Goal: Transaction & Acquisition: Purchase product/service

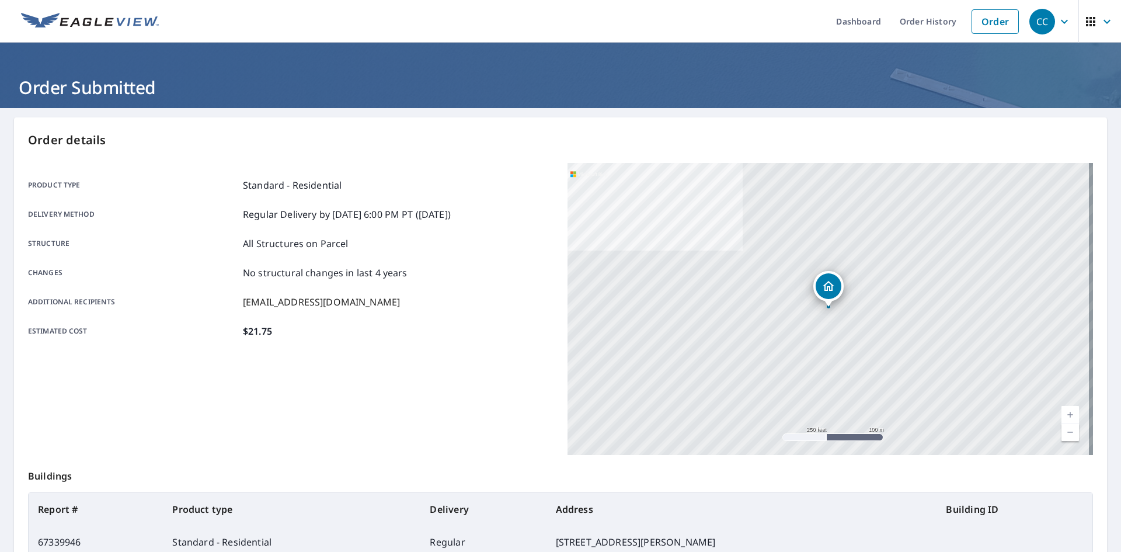
scroll to position [84, 0]
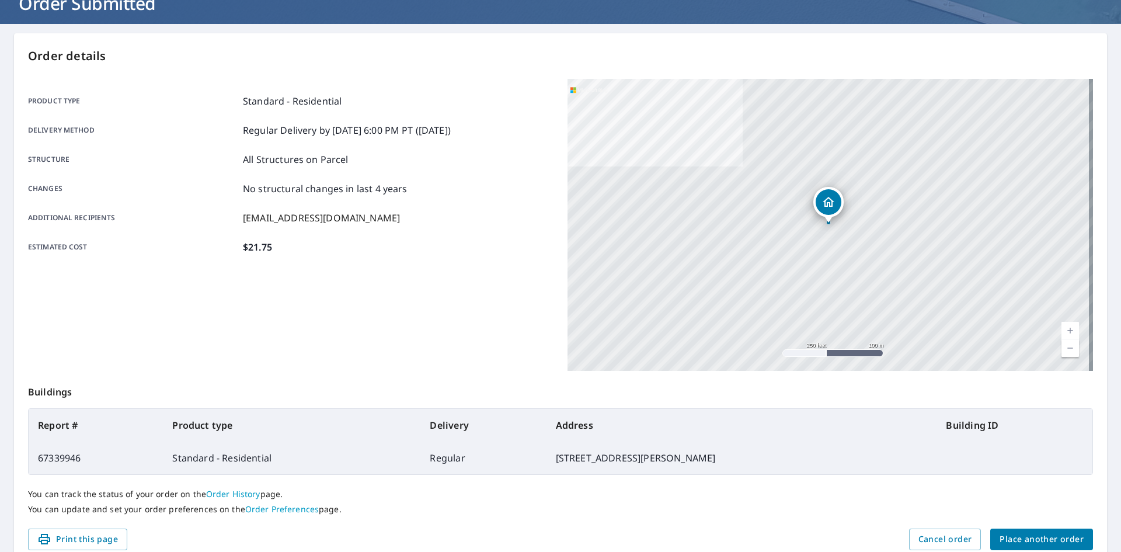
click at [1050, 537] on span "Place another order" at bounding box center [1042, 539] width 84 height 15
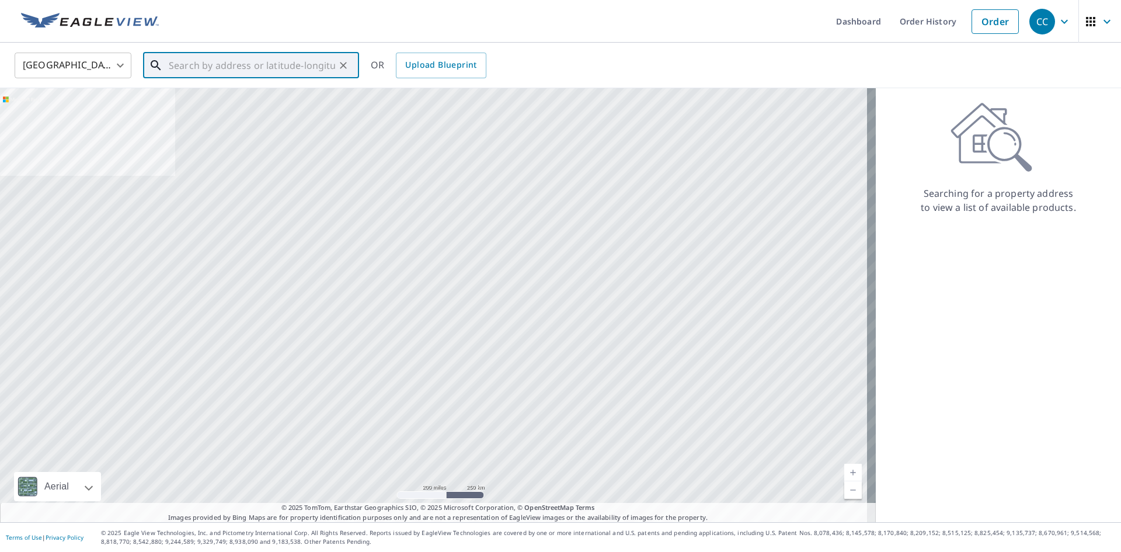
click at [231, 71] on input "text" at bounding box center [252, 65] width 166 height 33
paste input "[STREET_ADDRESS]"
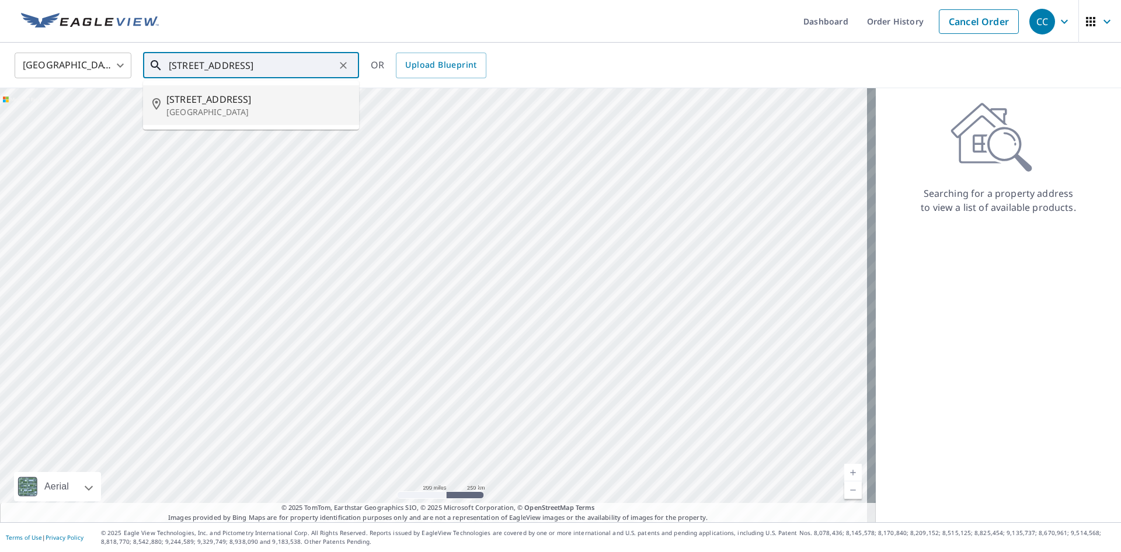
click at [256, 106] on p "[GEOGRAPHIC_DATA]" at bounding box center [257, 112] width 183 height 12
type input "[STREET_ADDRESS][PERSON_NAME]"
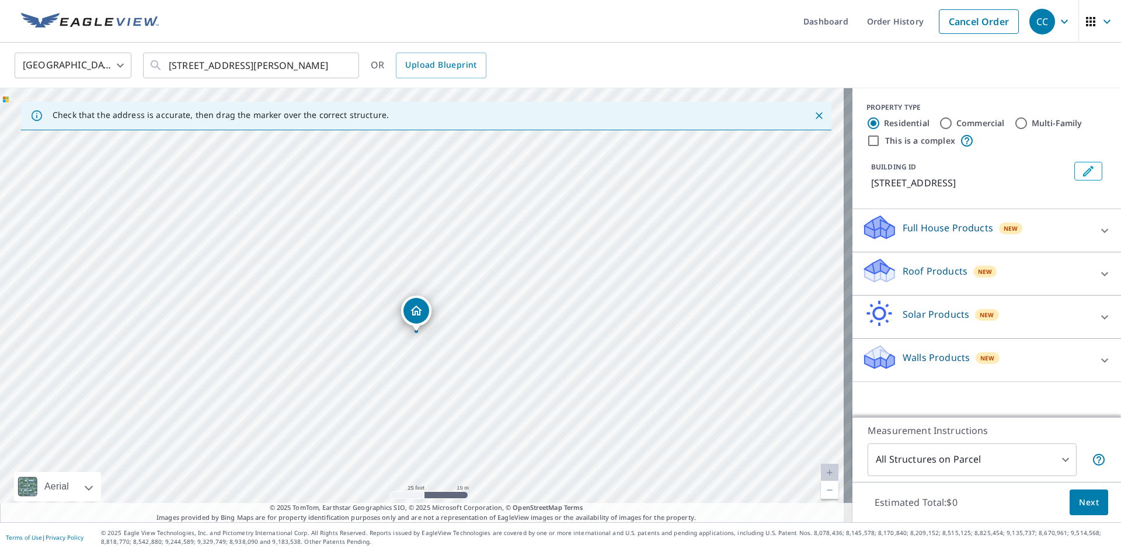
click at [903, 278] on p "Roof Products" at bounding box center [935, 271] width 65 height 14
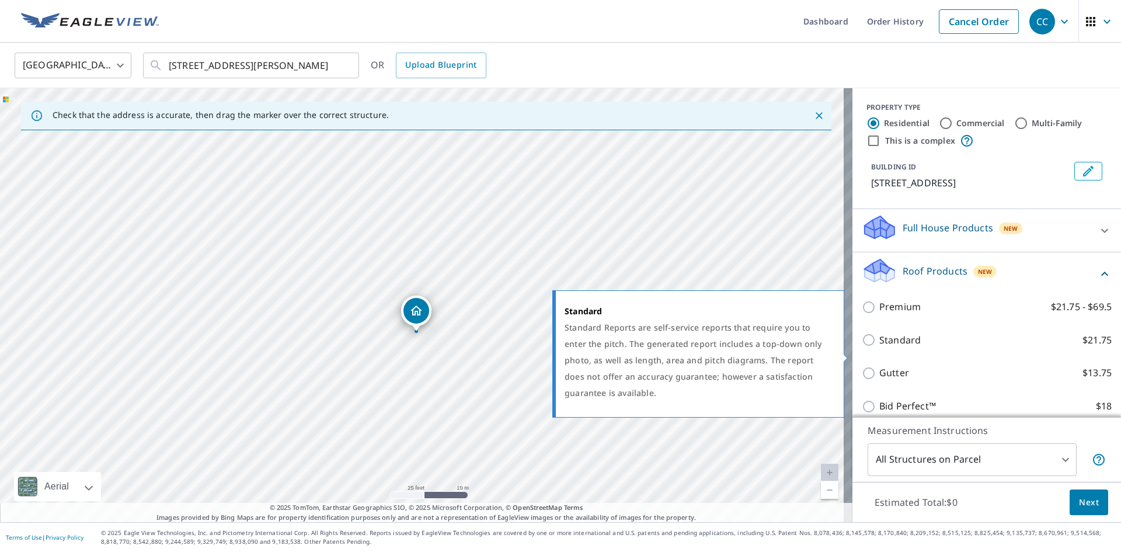
click at [881, 347] on p "Standard" at bounding box center [899, 340] width 41 height 15
click at [879, 347] on input "Standard $21.75" at bounding box center [871, 340] width 18 height 14
checkbox input "true"
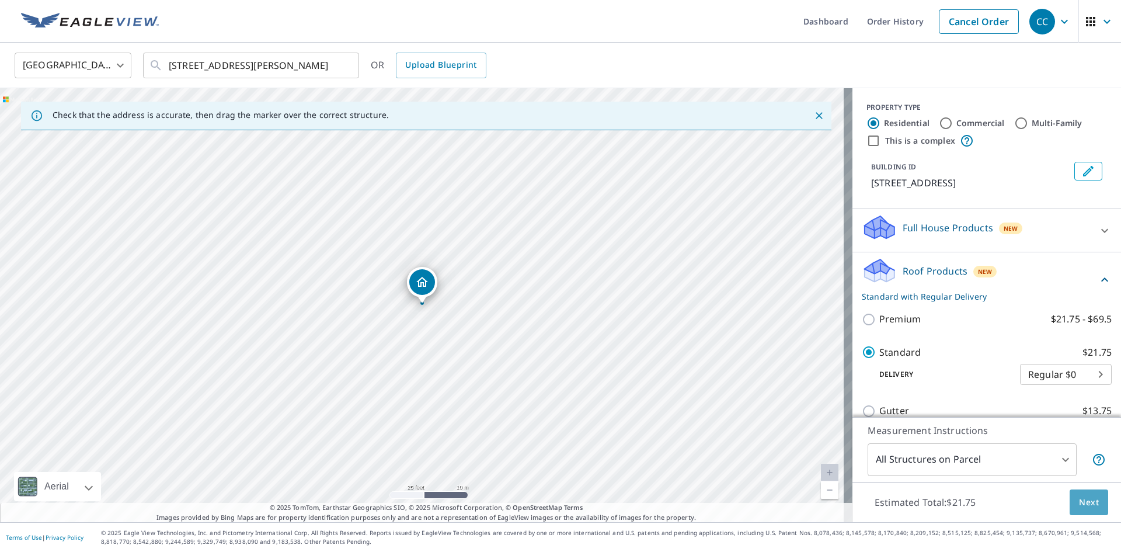
click at [1088, 501] on span "Next" at bounding box center [1089, 502] width 20 height 15
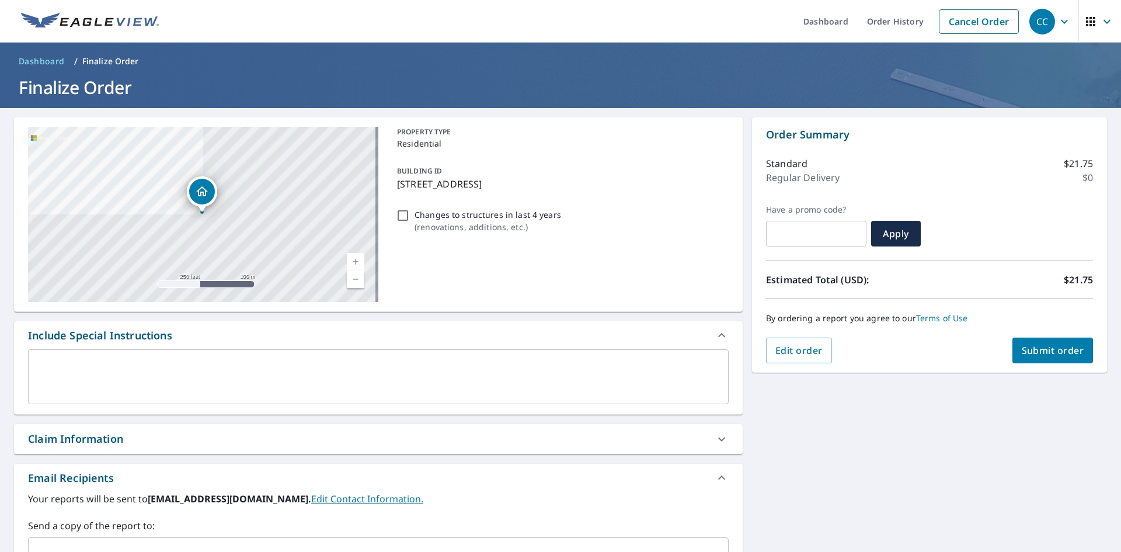
scroll to position [183, 0]
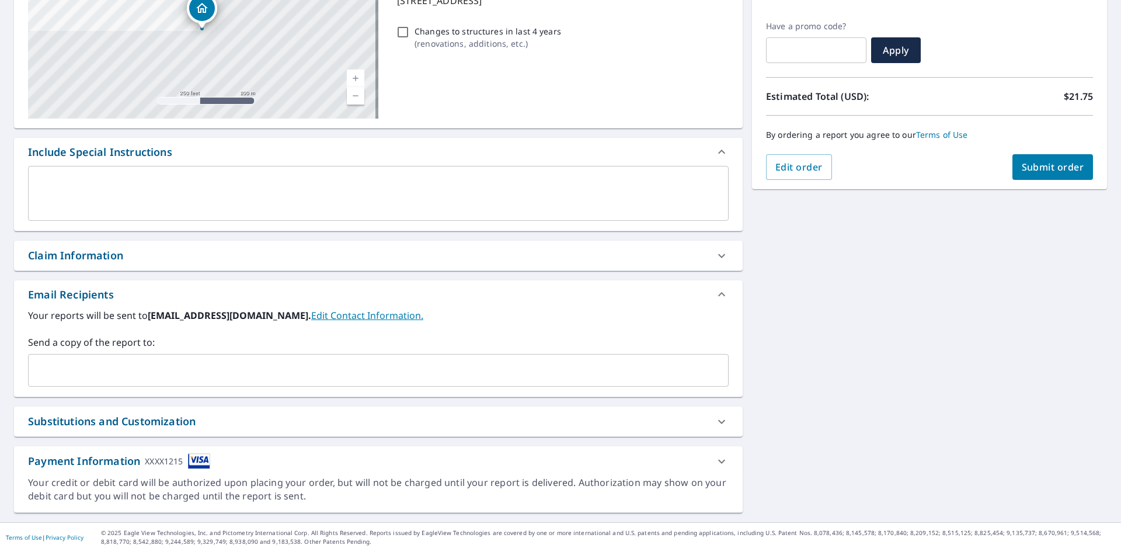
click at [235, 260] on div "Claim Information" at bounding box center [368, 256] width 680 height 16
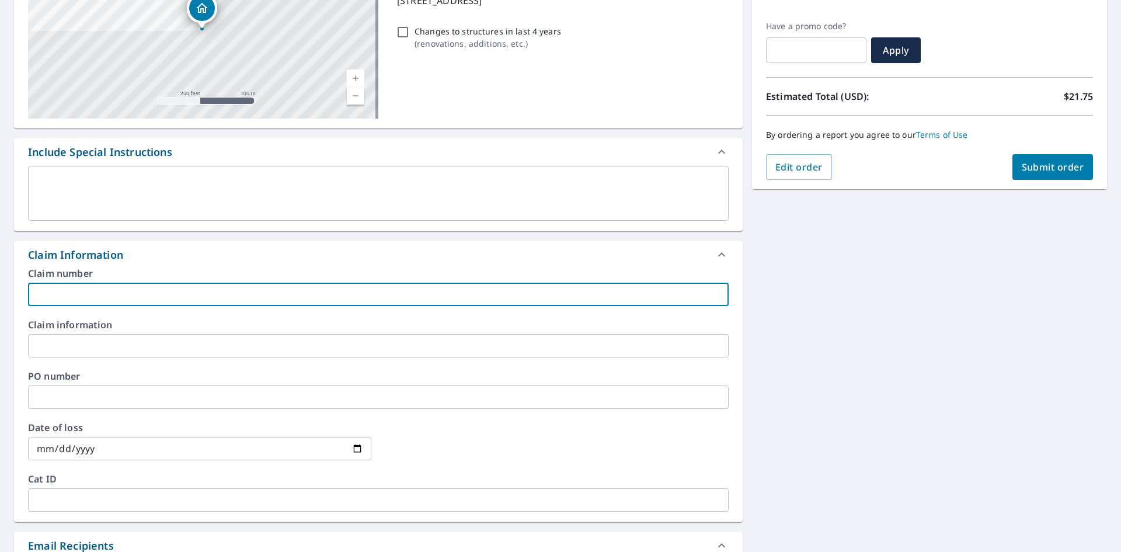
click at [149, 286] on input "text" at bounding box center [378, 294] width 701 height 23
paste input "8158604"
click at [98, 295] on input "8158604" at bounding box center [378, 294] width 701 height 23
paste input "Gonda residence"
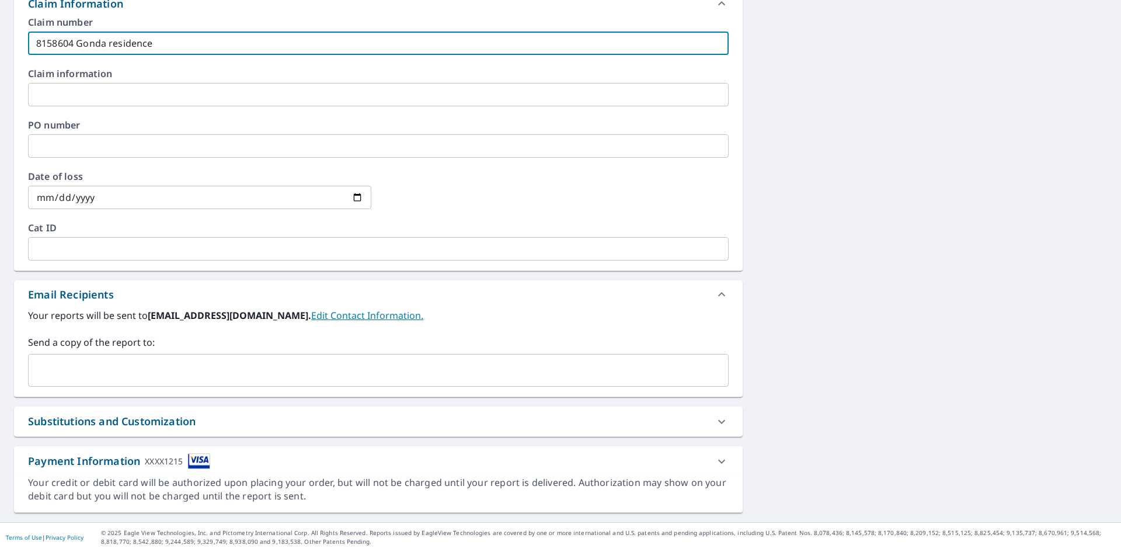
type input "8158604 Gonda residence"
click at [113, 373] on input "text" at bounding box center [369, 370] width 673 height 22
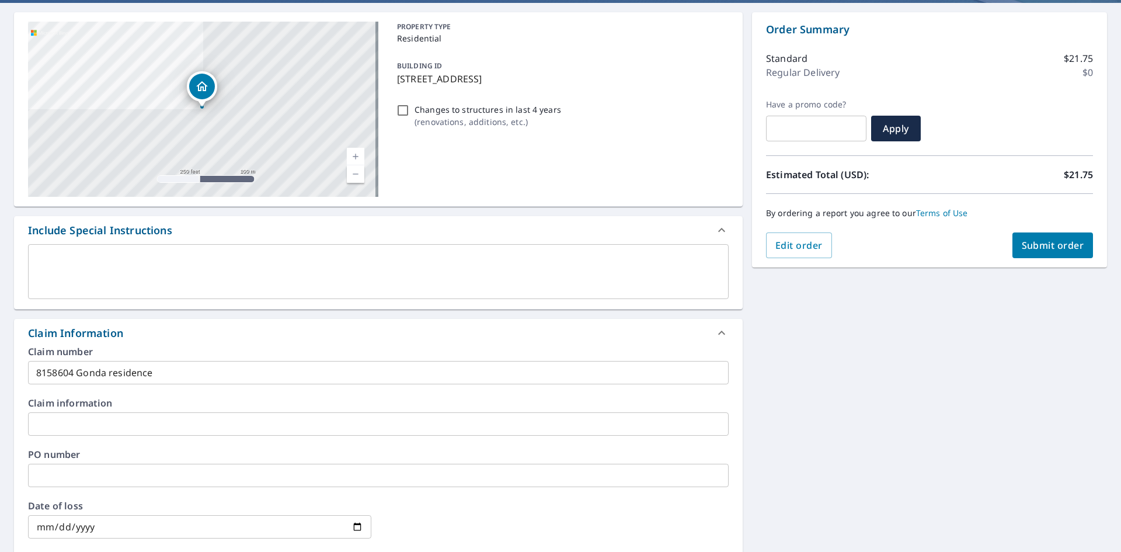
scroll to position [26, 0]
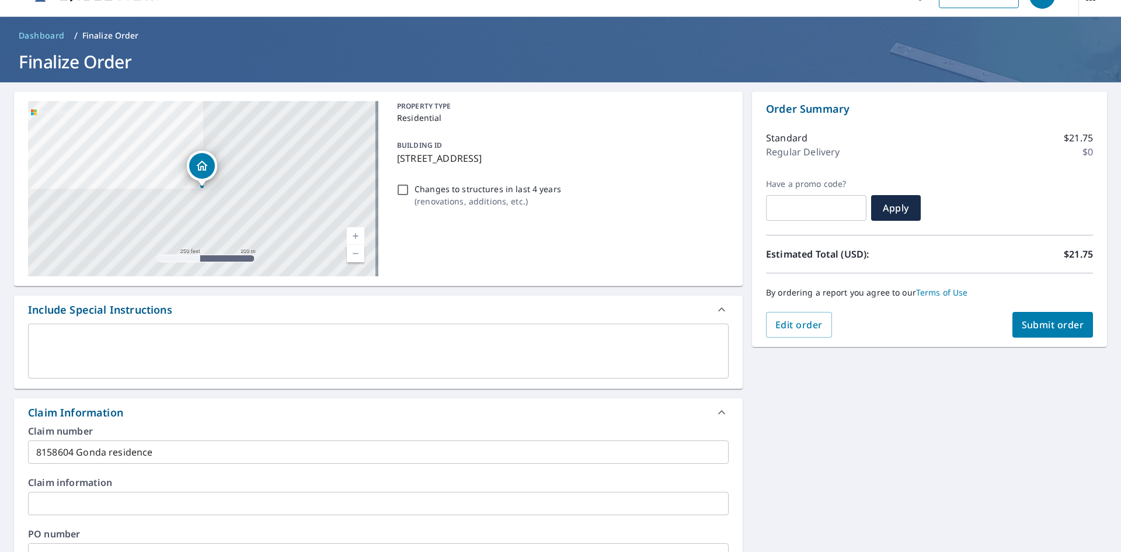
type input "[EMAIL_ADDRESS][DOMAIN_NAME]"
click at [1050, 317] on button "Submit order" at bounding box center [1052, 325] width 81 height 26
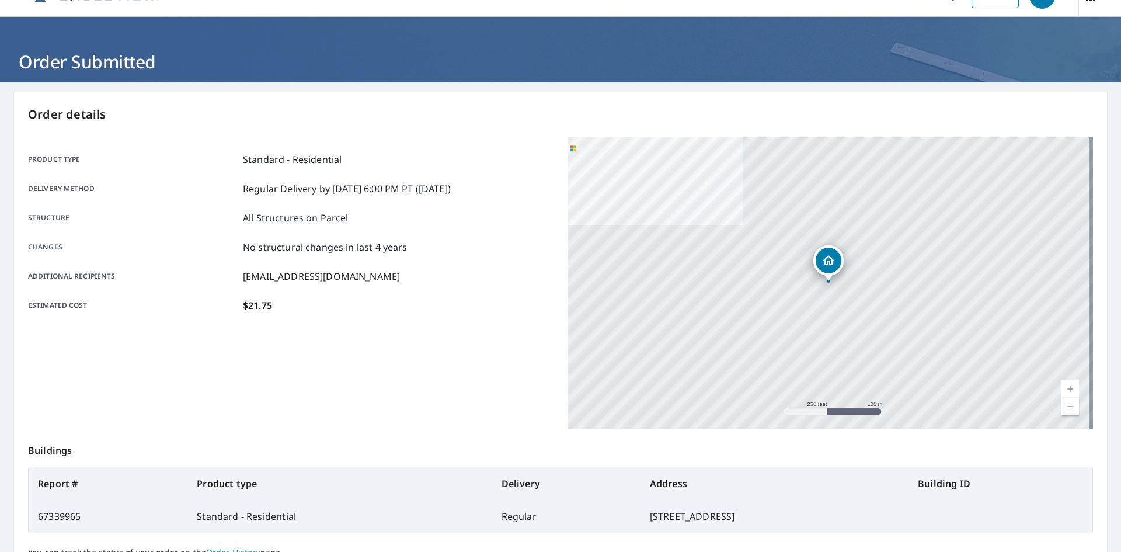
scroll to position [135, 0]
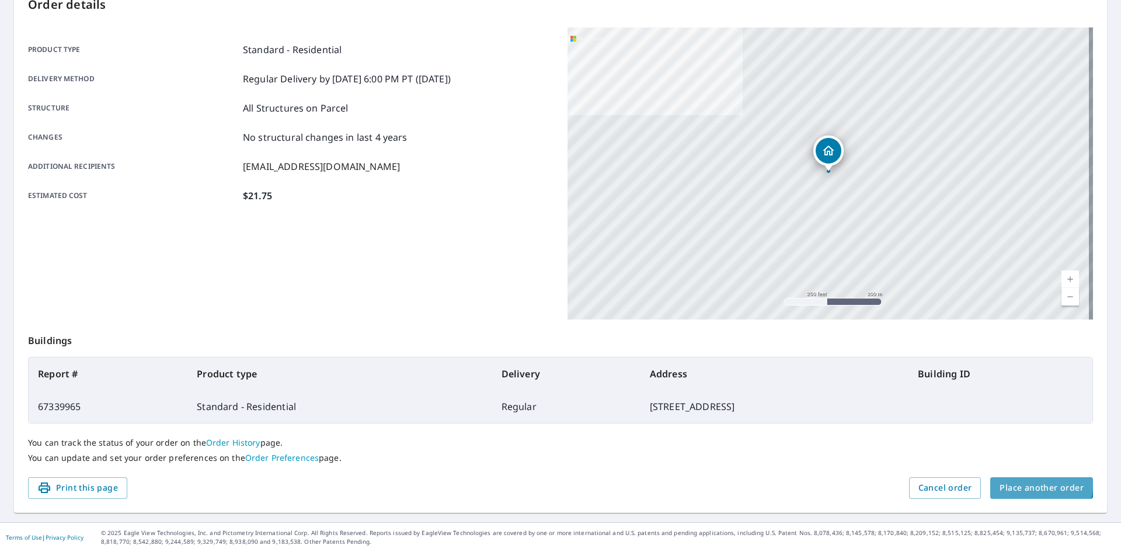
click at [998, 479] on button "Place another order" at bounding box center [1041, 488] width 103 height 22
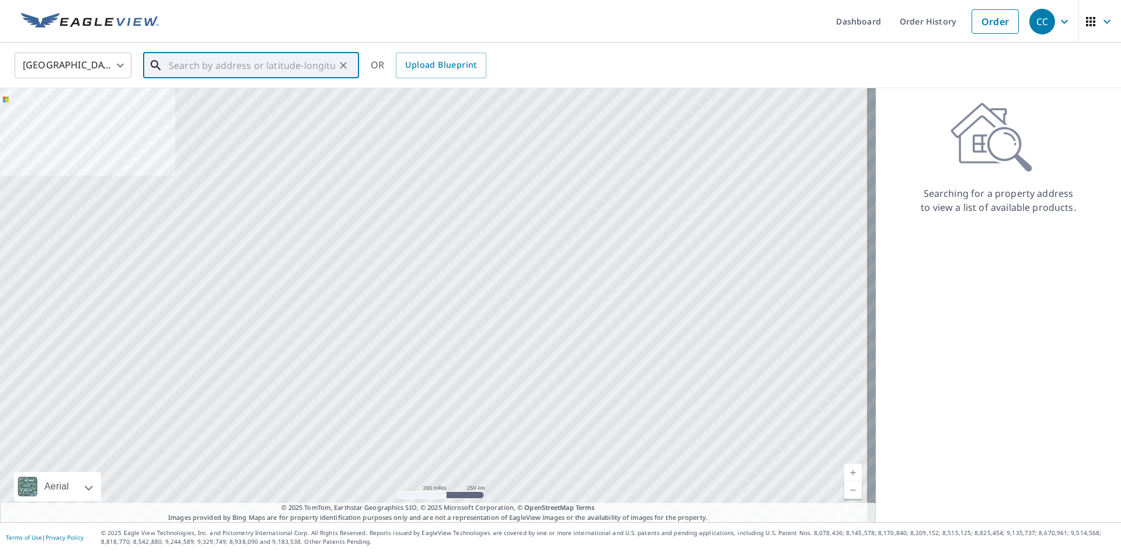
click at [191, 50] on input "text" at bounding box center [252, 65] width 166 height 33
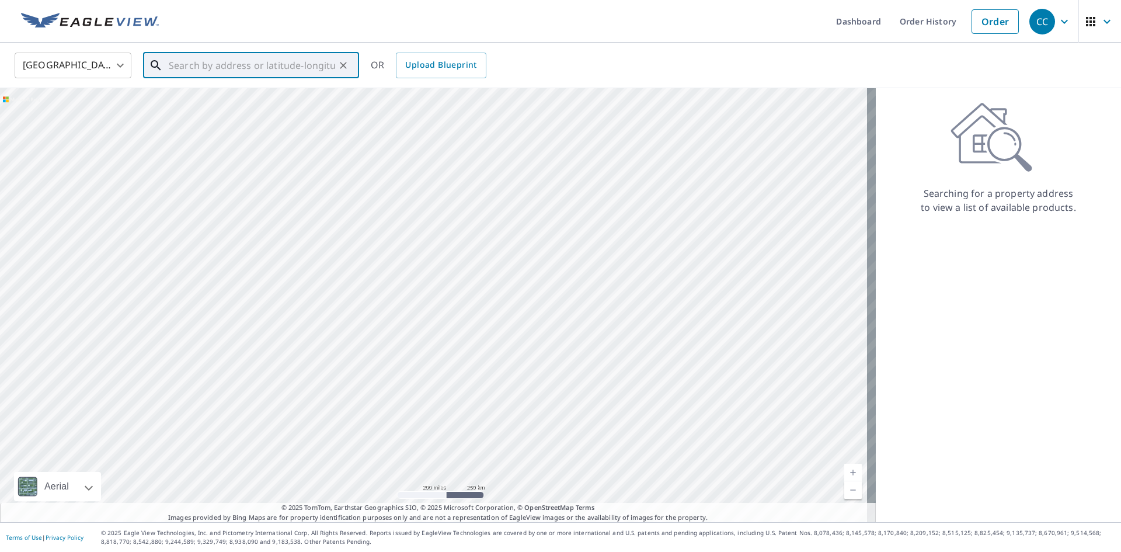
paste input "[STREET_ADDRESS][PERSON_NAME]"
click at [265, 92] on span "[STREET_ADDRESS]" at bounding box center [257, 99] width 183 height 14
type input "[STREET_ADDRESS][PERSON_NAME]"
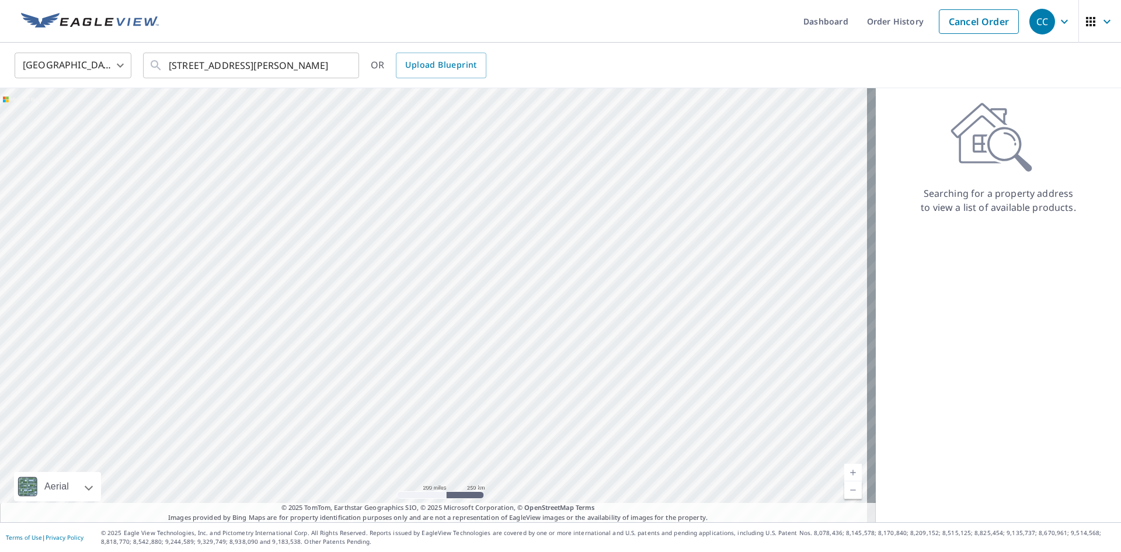
scroll to position [0, 0]
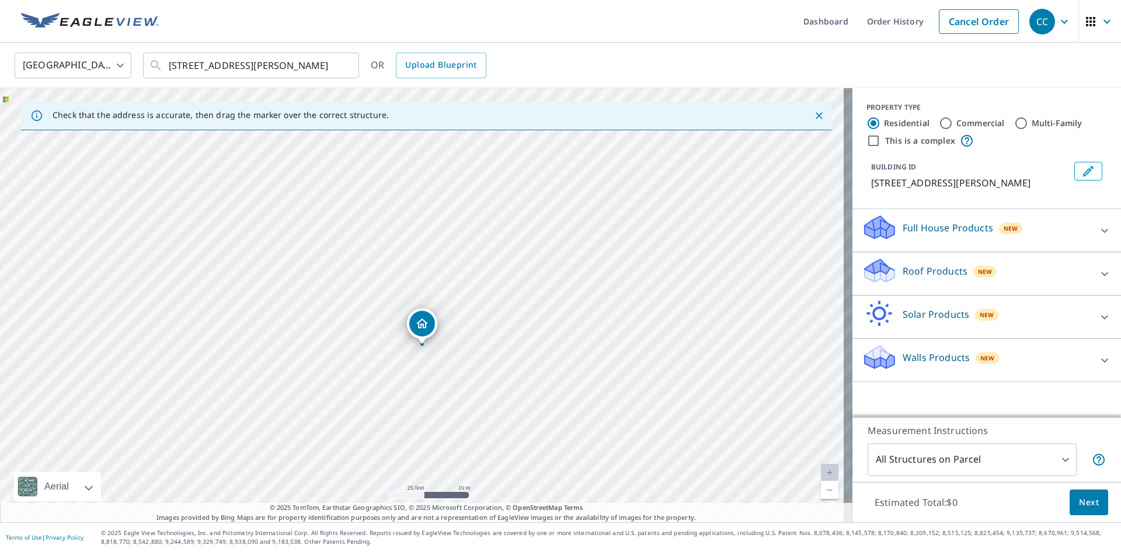
drag, startPoint x: 424, startPoint y: 294, endPoint x: 424, endPoint y: 337, distance: 42.6
drag, startPoint x: 416, startPoint y: 279, endPoint x: 410, endPoint y: 269, distance: 11.8
click at [903, 278] on p "Roof Products" at bounding box center [935, 271] width 65 height 14
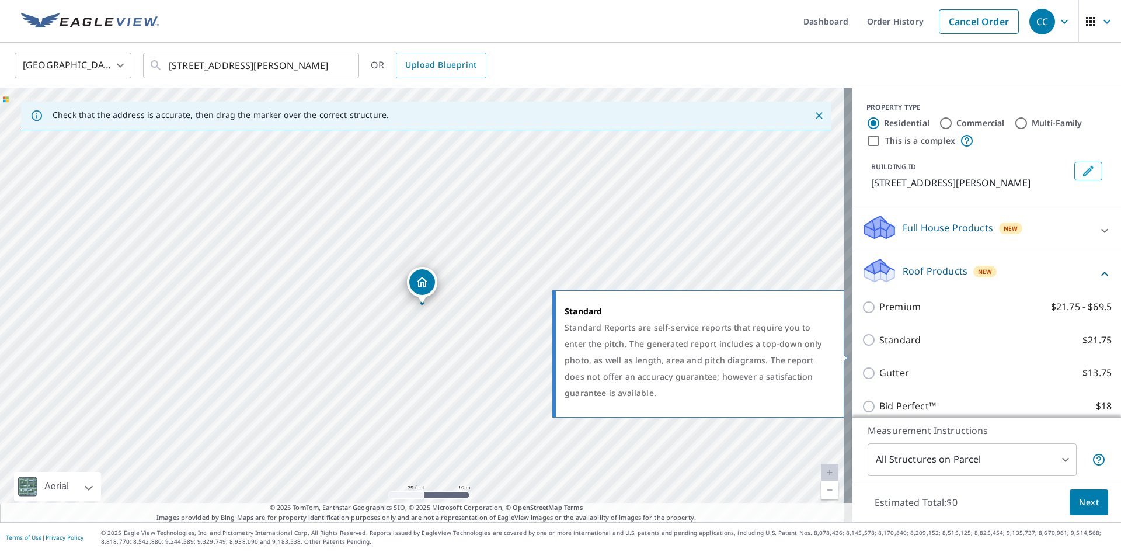
click at [886, 347] on p "Standard" at bounding box center [899, 340] width 41 height 15
click at [879, 347] on input "Standard $21.75" at bounding box center [871, 340] width 18 height 14
checkbox input "true"
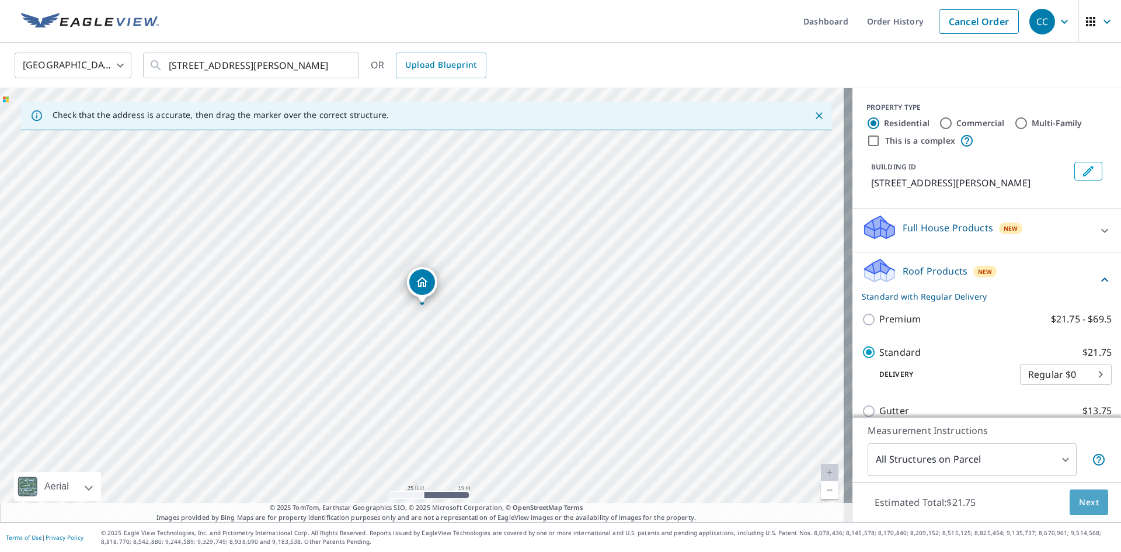
click at [1080, 511] on button "Next" at bounding box center [1089, 502] width 39 height 26
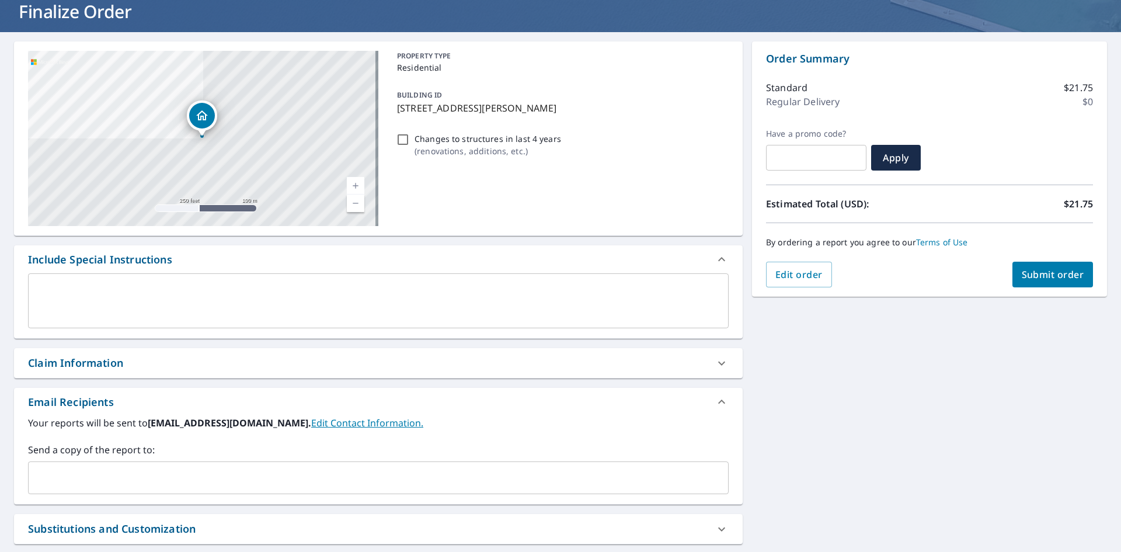
scroll to position [183, 0]
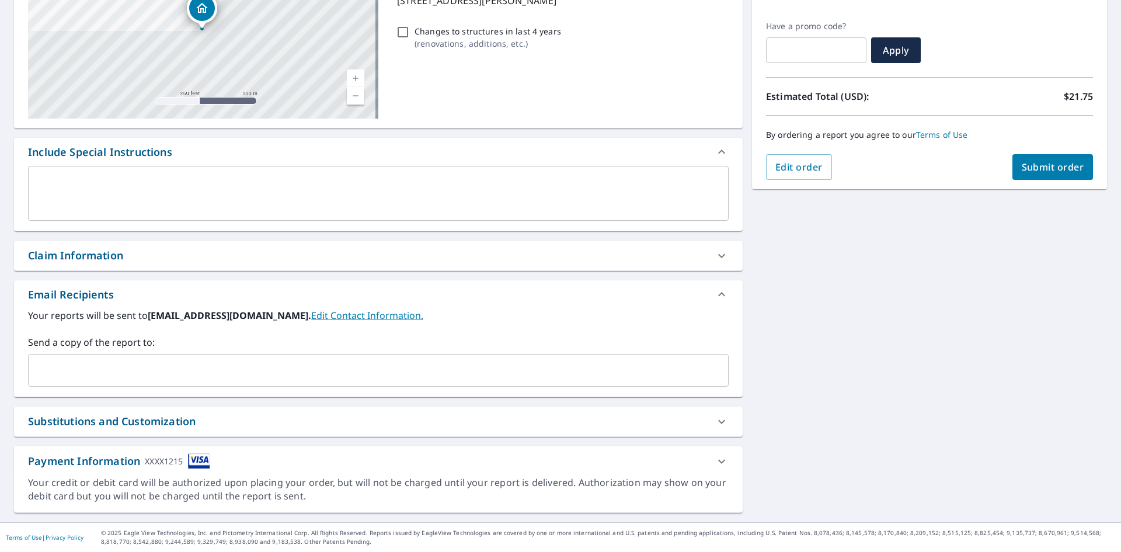
click at [195, 257] on div "Claim Information" at bounding box center [368, 256] width 680 height 16
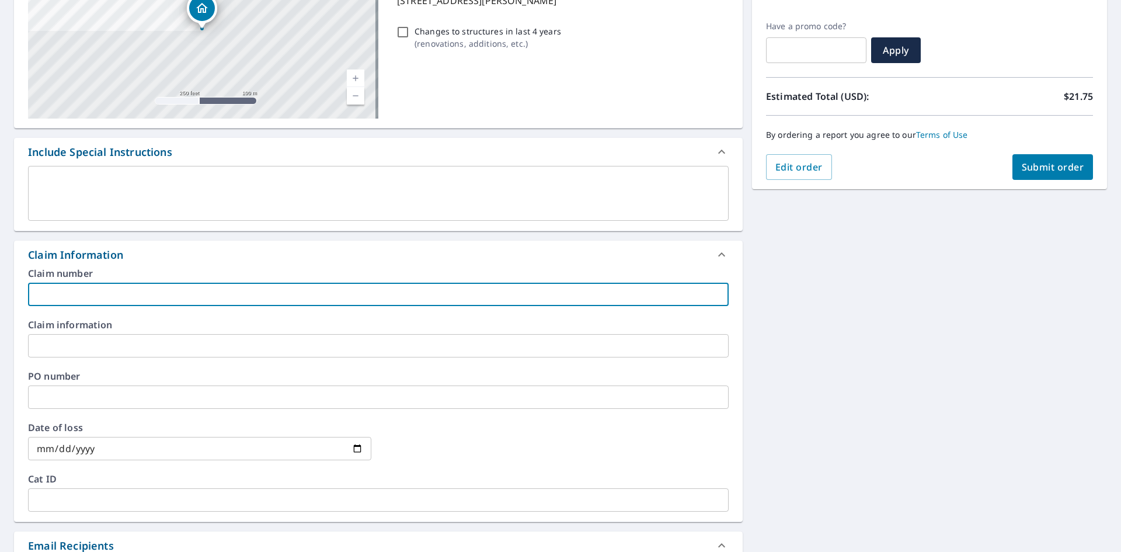
click at [103, 297] on input "text" at bounding box center [378, 294] width 701 height 23
paste input "8158629"
click at [116, 300] on input "8158629" at bounding box center [378, 294] width 701 height 23
paste input "Day residence"
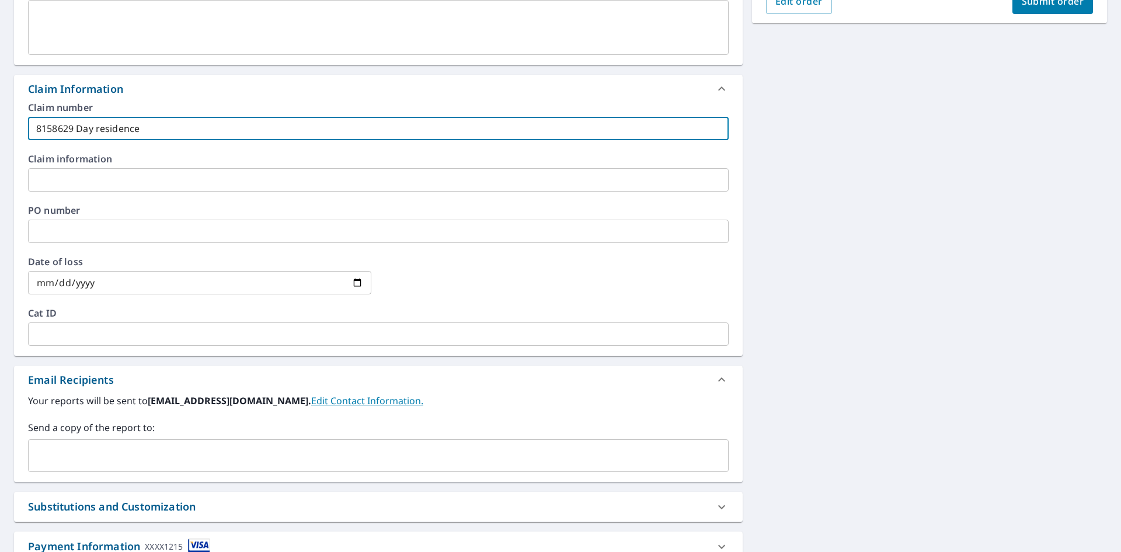
scroll to position [434, 0]
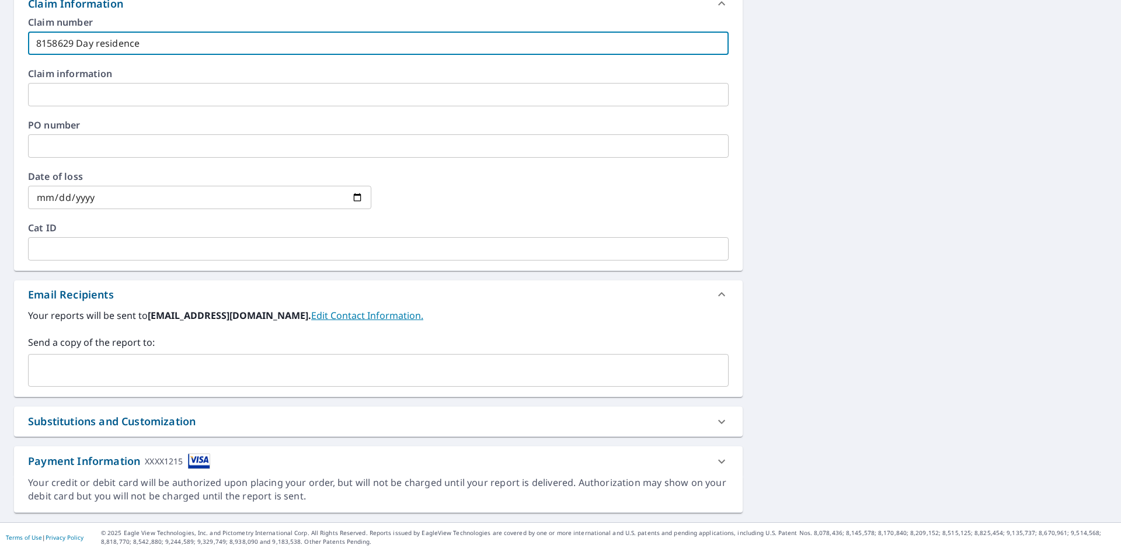
type input "8158629 Day residence"
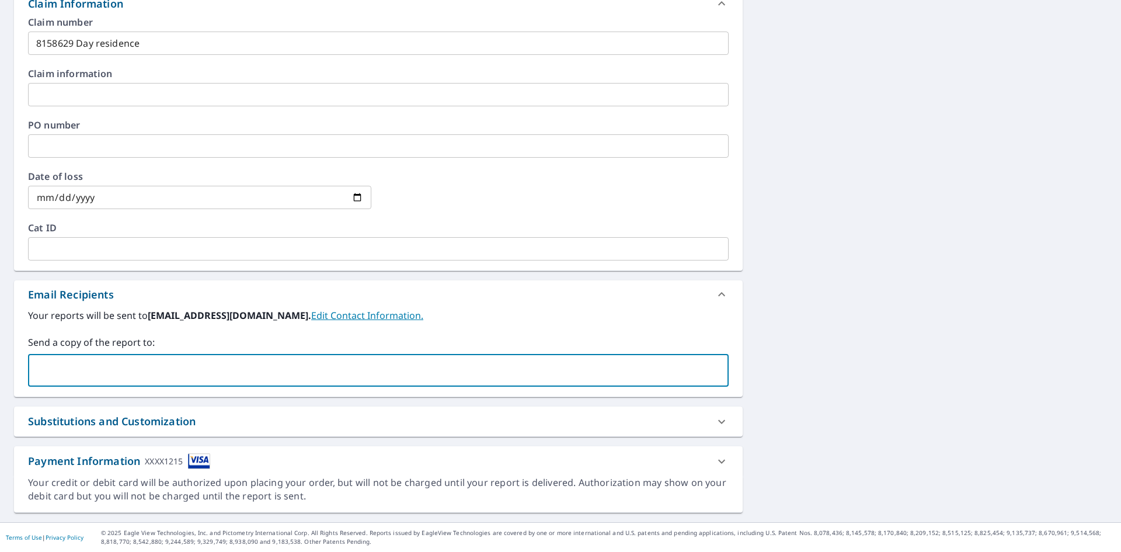
click at [89, 371] on input "text" at bounding box center [369, 370] width 673 height 22
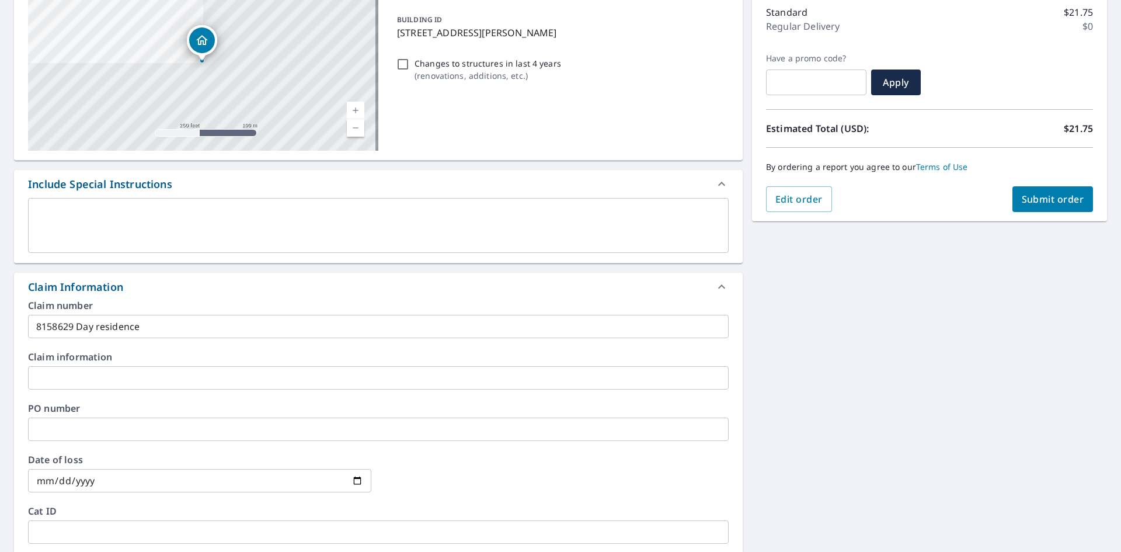
scroll to position [26, 0]
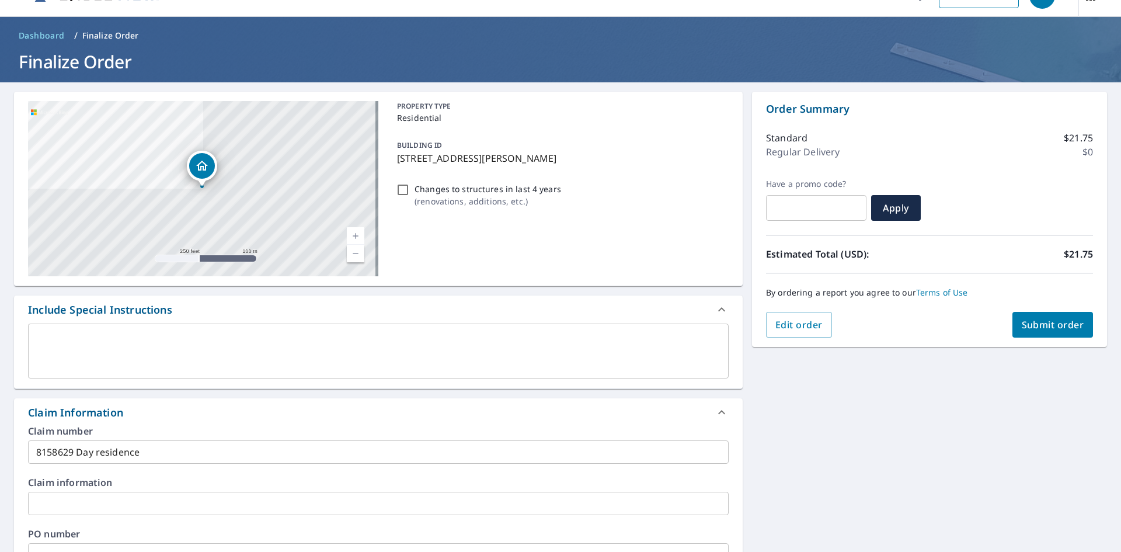
type input "[EMAIL_ADDRESS][DOMAIN_NAME]"
click at [1031, 318] on span "Submit order" at bounding box center [1053, 324] width 62 height 13
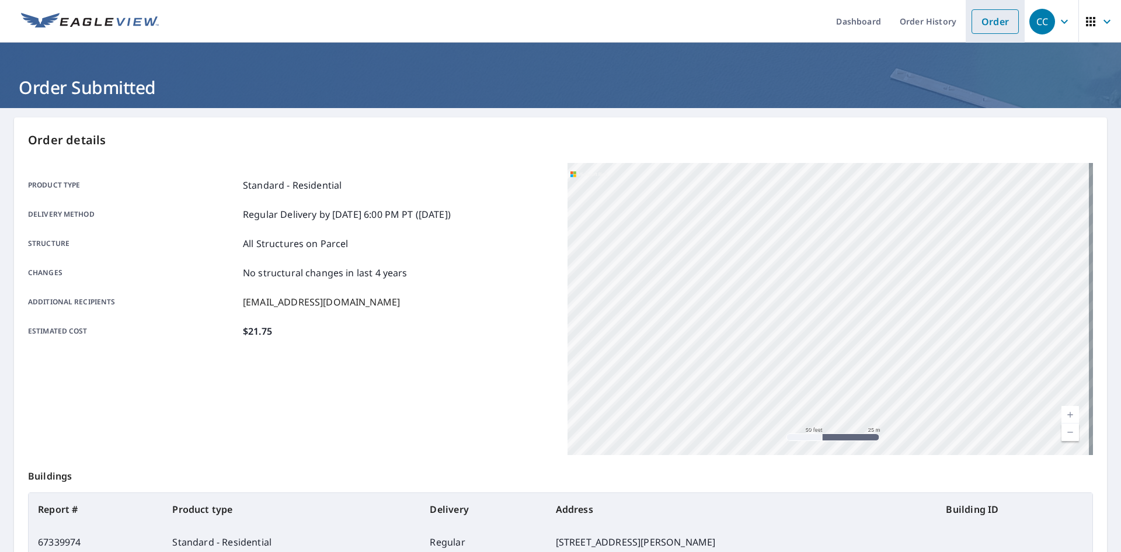
click at [987, 23] on link "Order" at bounding box center [995, 21] width 47 height 25
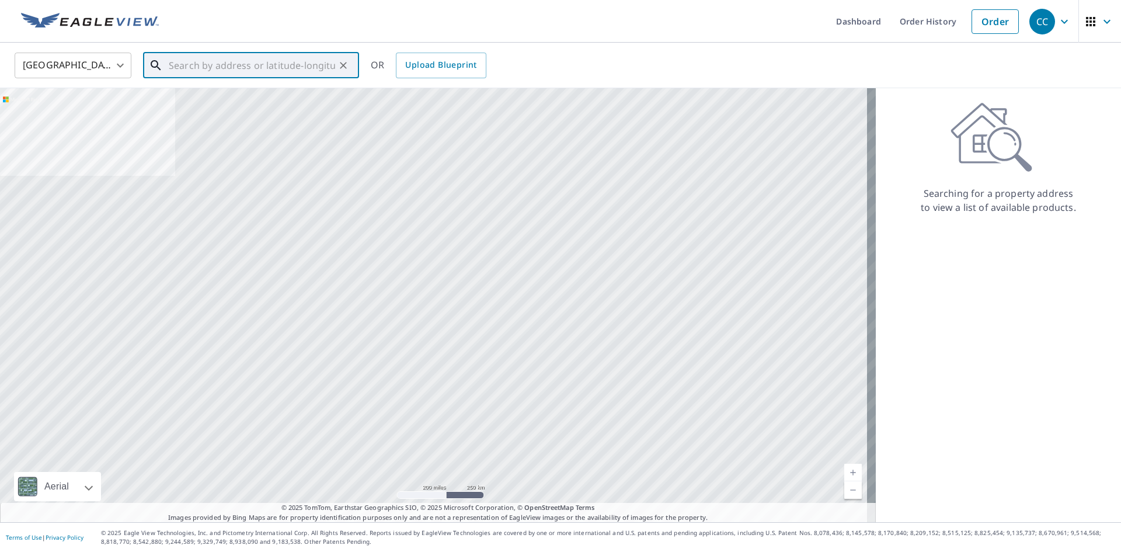
click at [226, 70] on input "text" at bounding box center [252, 65] width 166 height 33
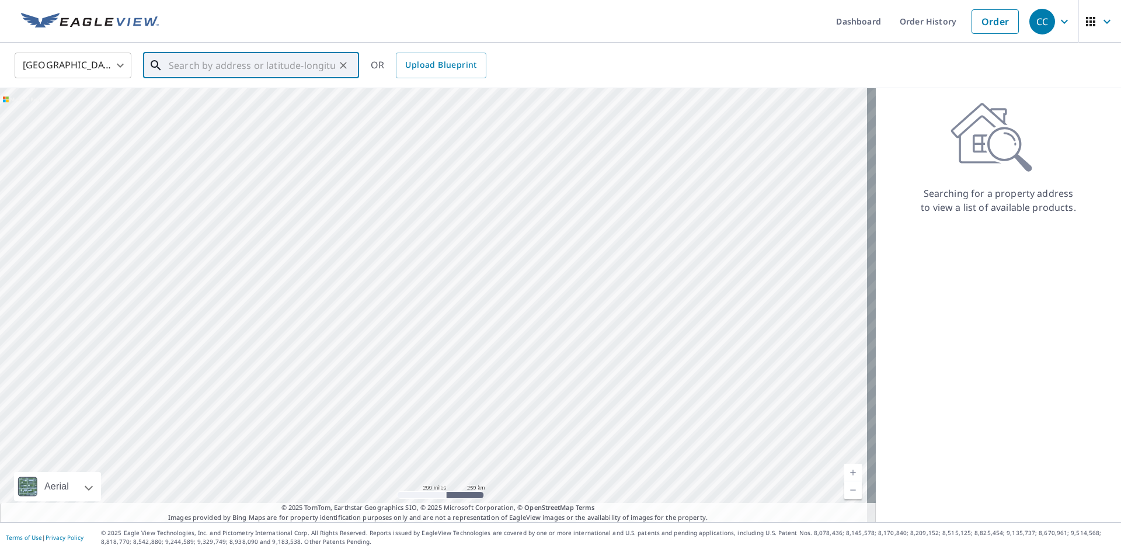
paste input "[STREET_ADDRESS][PERSON_NAME] [PERSON_NAME] Co"
drag, startPoint x: 288, startPoint y: 63, endPoint x: 408, endPoint y: 78, distance: 121.2
click at [408, 78] on div "[GEOGRAPHIC_DATA] [GEOGRAPHIC_DATA] ​ [STREET_ADDRESS][PERSON_NAME] [PERSON_NAM…" at bounding box center [556, 64] width 1101 height 27
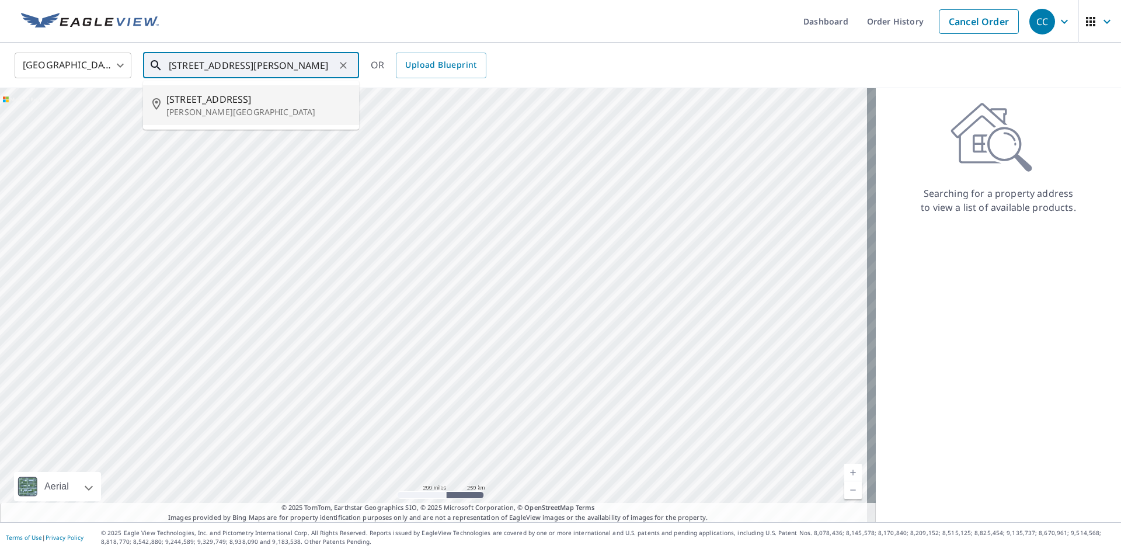
click at [170, 106] on p "[PERSON_NAME][GEOGRAPHIC_DATA]" at bounding box center [257, 112] width 183 height 12
type input "[STREET_ADDRESS][PERSON_NAME]"
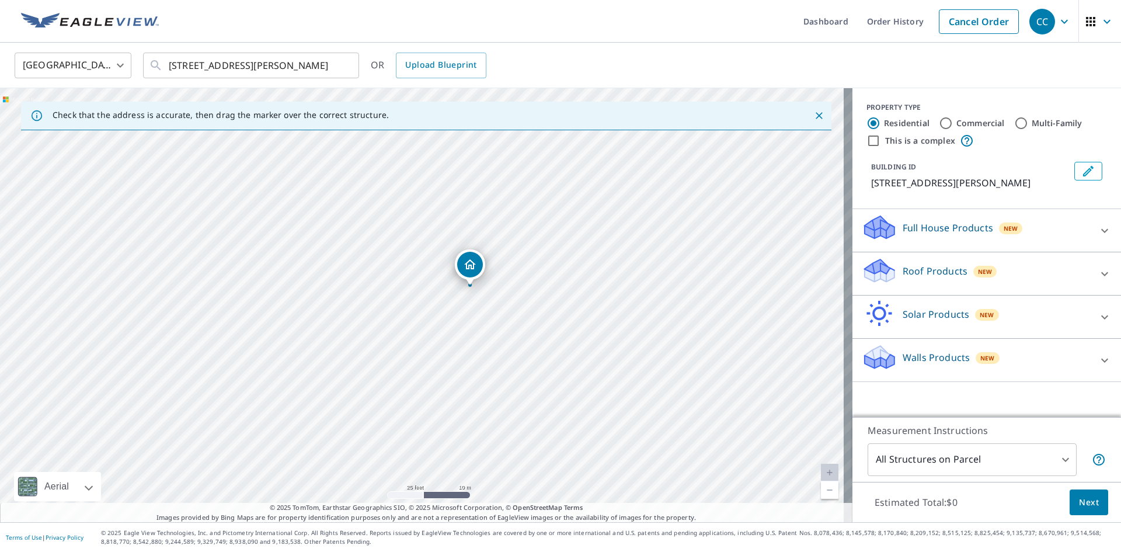
click at [903, 278] on p "Roof Products" at bounding box center [935, 271] width 65 height 14
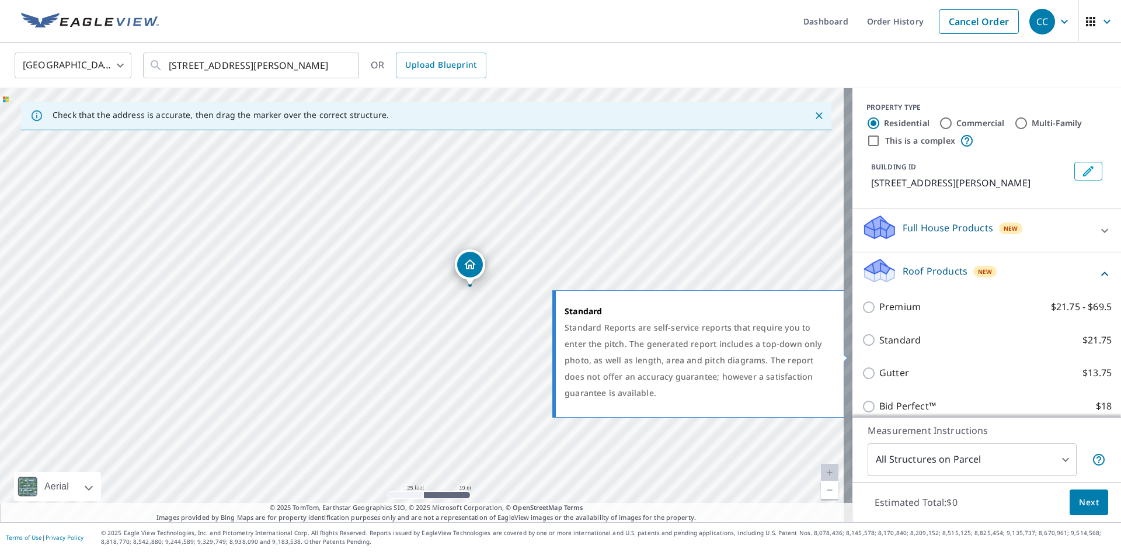
click at [883, 347] on p "Standard" at bounding box center [899, 340] width 41 height 15
click at [879, 347] on input "Standard $21.75" at bounding box center [871, 340] width 18 height 14
checkbox input "true"
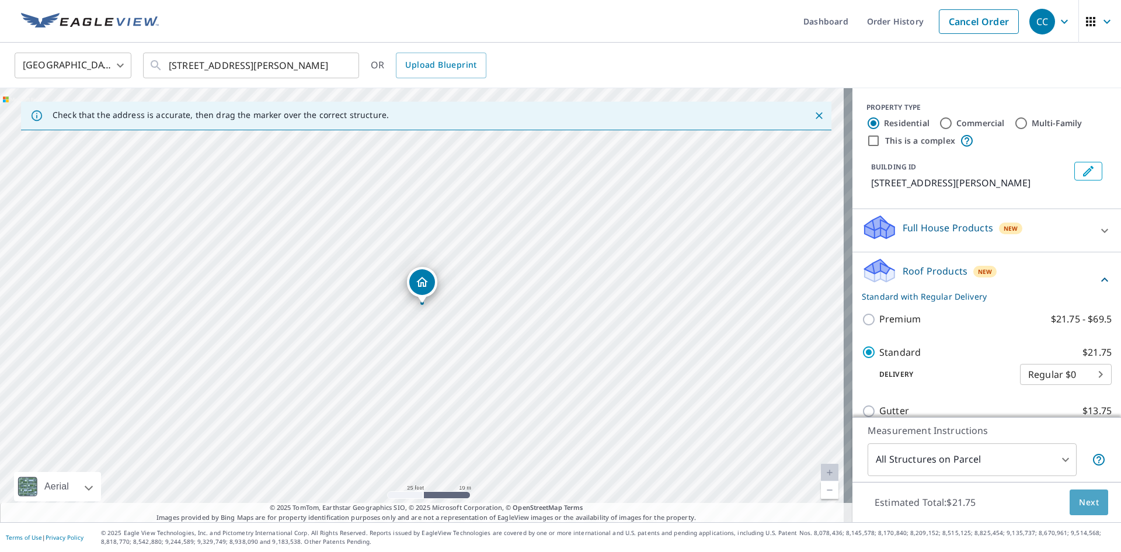
click at [1079, 497] on span "Next" at bounding box center [1089, 502] width 20 height 15
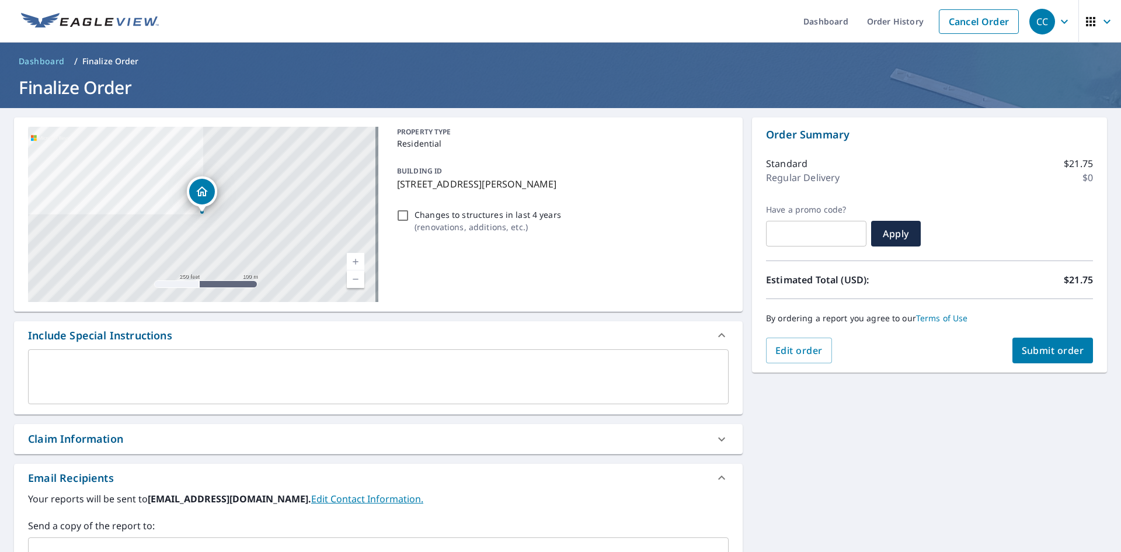
scroll to position [183, 0]
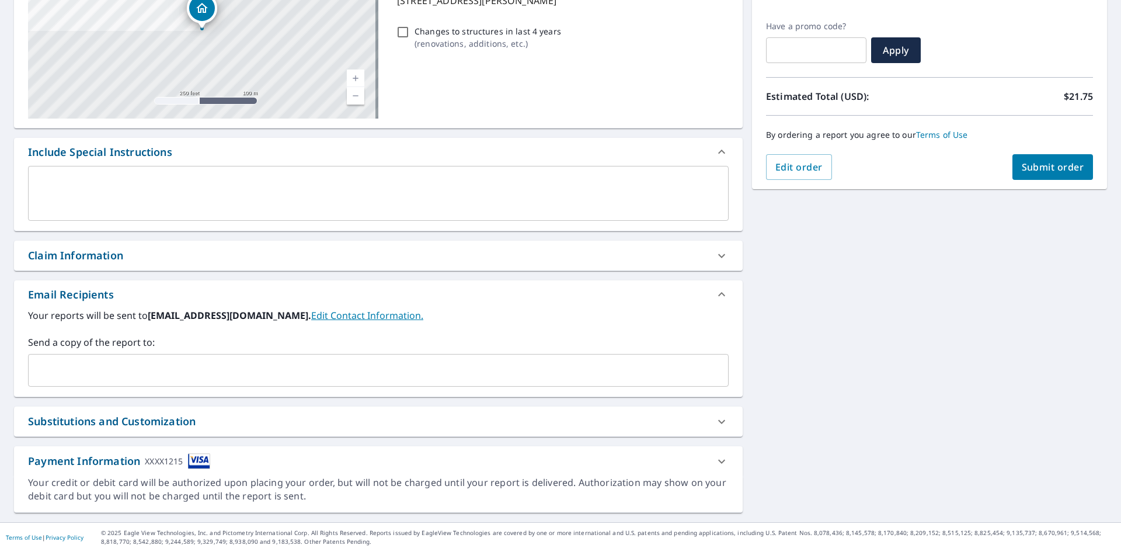
drag, startPoint x: 175, startPoint y: 259, endPoint x: 180, endPoint y: 264, distance: 7.5
click at [175, 259] on div "Claim Information" at bounding box center [368, 256] width 680 height 16
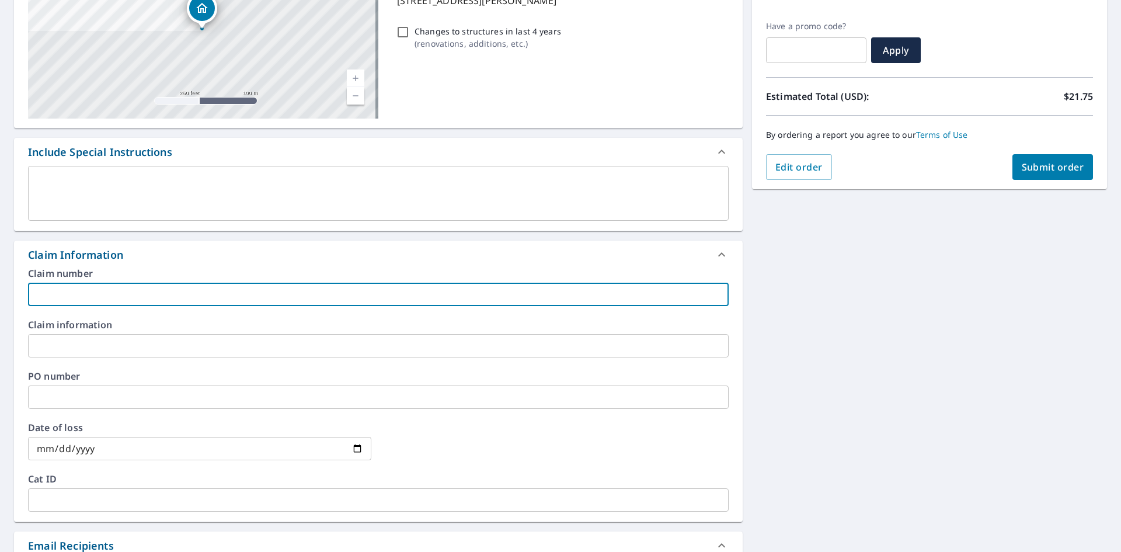
click at [114, 300] on input "text" at bounding box center [378, 294] width 701 height 23
paste input "8158630"
click at [116, 297] on input "8158630" at bounding box center [378, 294] width 701 height 23
paste input "Cook residence"
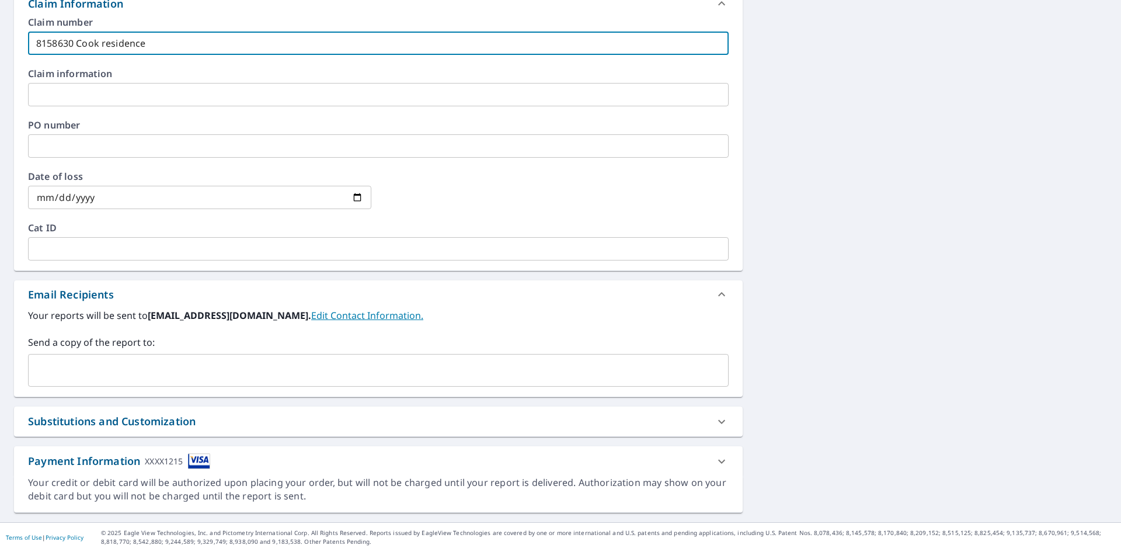
type input "8158630 Cook residence"
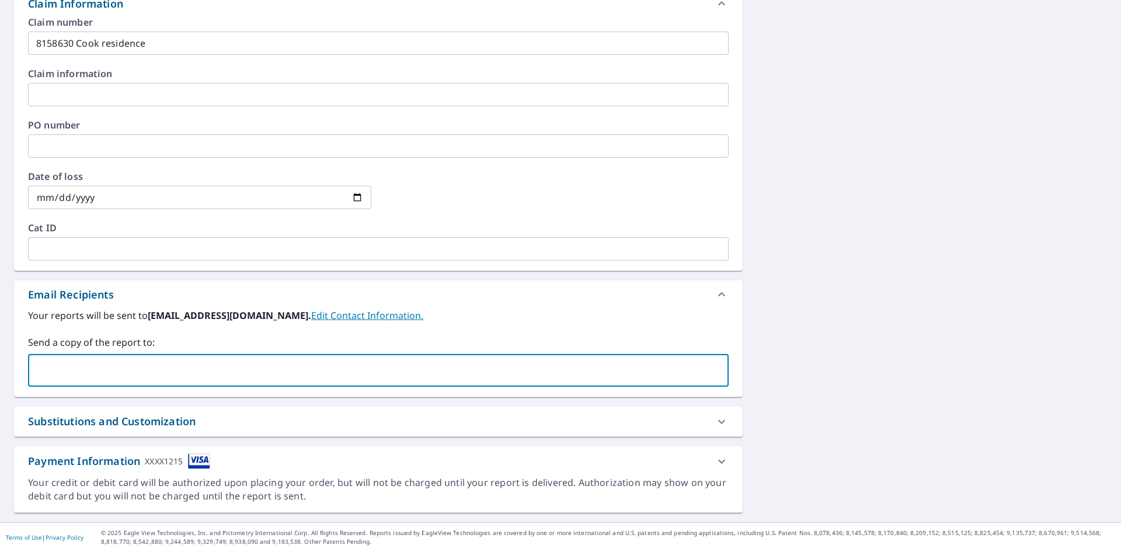
click at [91, 375] on input "text" at bounding box center [369, 370] width 673 height 22
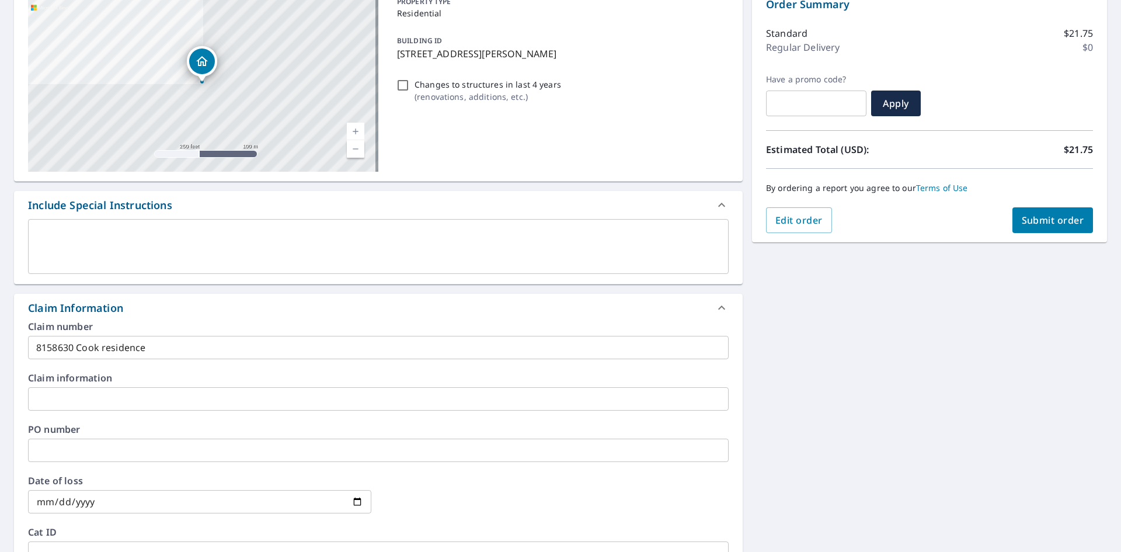
scroll to position [26, 0]
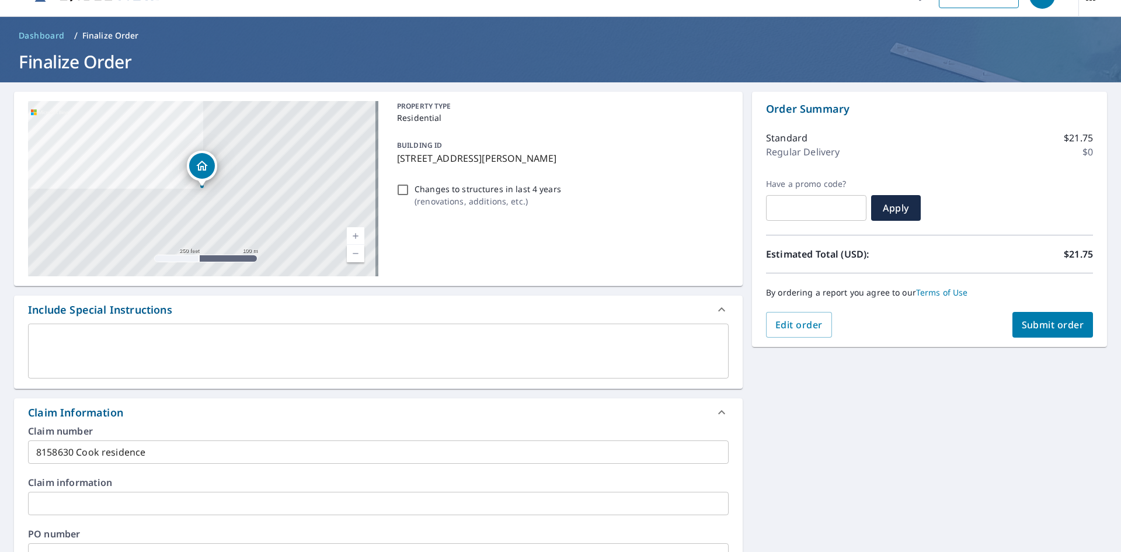
type input "[EMAIL_ADDRESS][DOMAIN_NAME]"
click at [1039, 319] on span "Submit order" at bounding box center [1053, 324] width 62 height 13
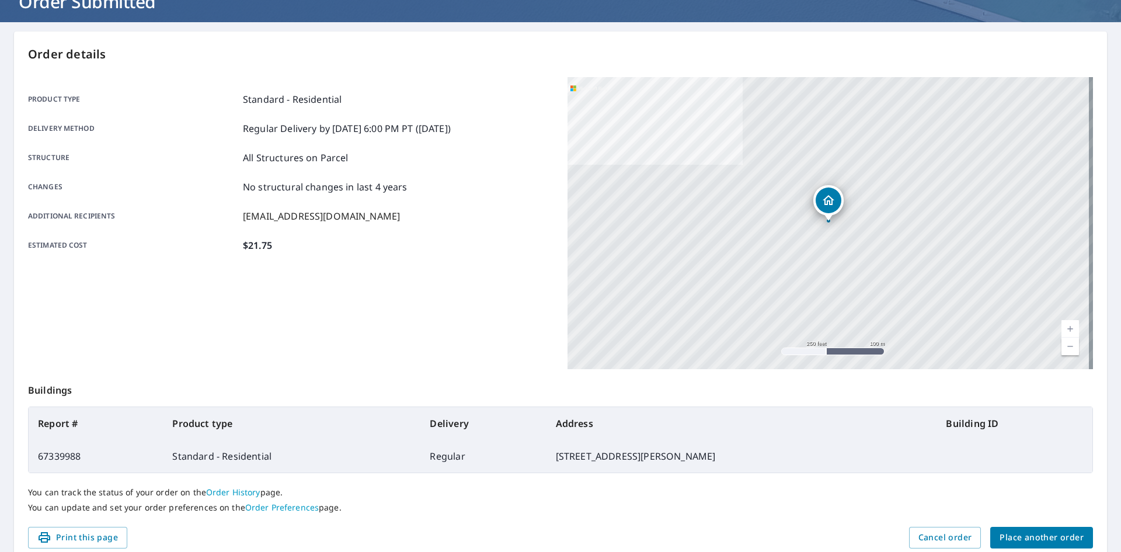
scroll to position [135, 0]
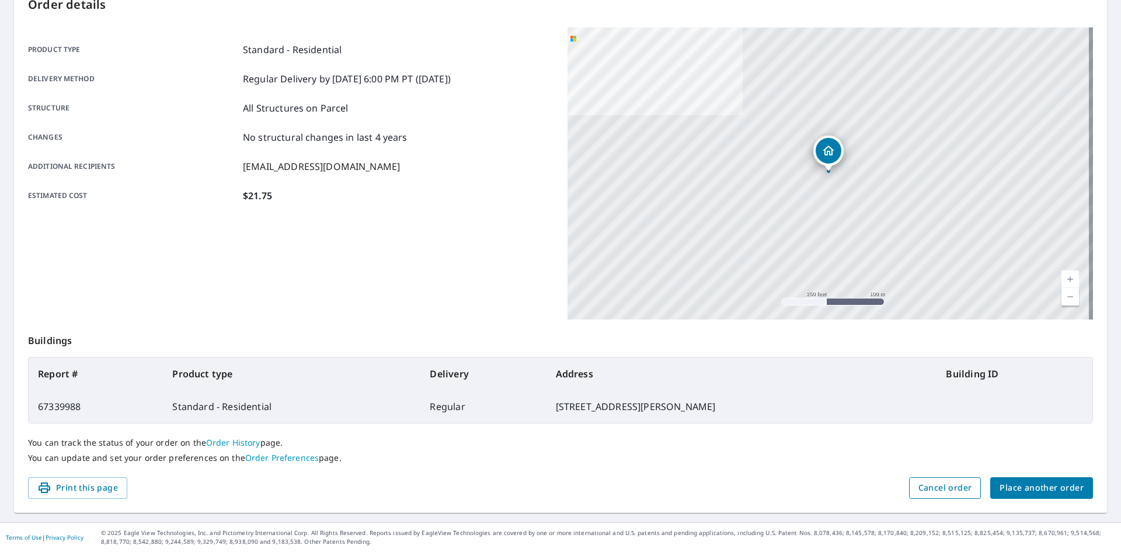
click at [948, 483] on span "Cancel order" at bounding box center [945, 488] width 54 height 15
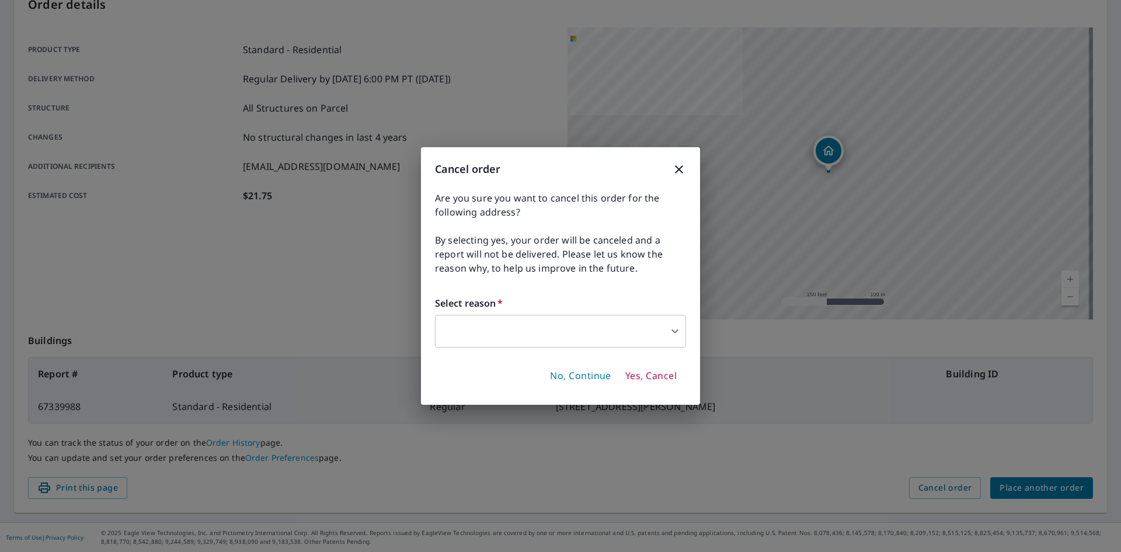
click at [598, 327] on body "CC CC Dashboard Order History Order CC Order Submitted Order details Product ty…" at bounding box center [560, 276] width 1121 height 552
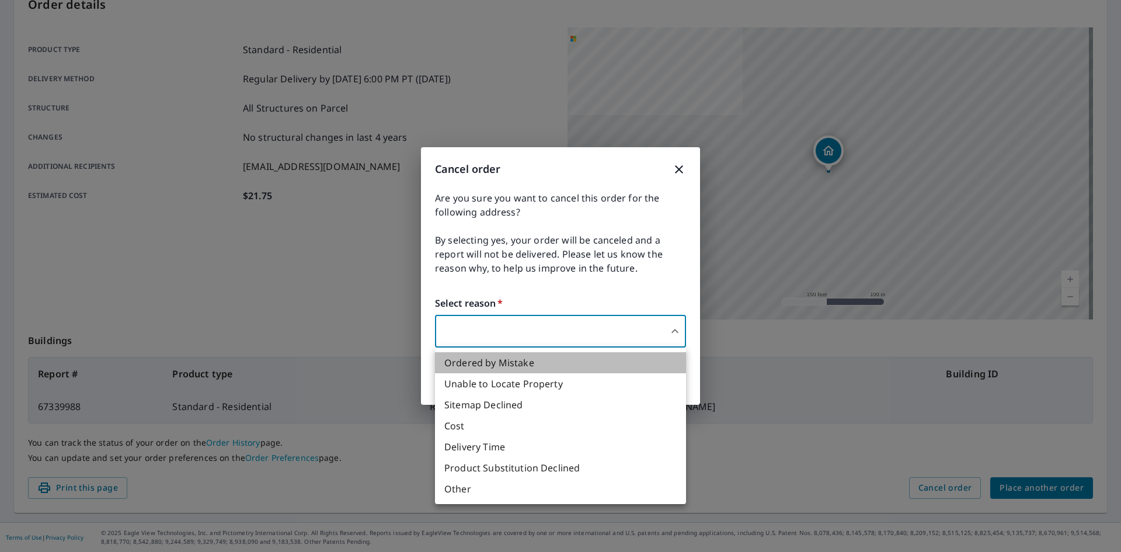
drag, startPoint x: 556, startPoint y: 357, endPoint x: 632, endPoint y: 375, distance: 77.9
click at [556, 359] on li "Ordered by Mistake" at bounding box center [560, 362] width 251 height 21
type input "30"
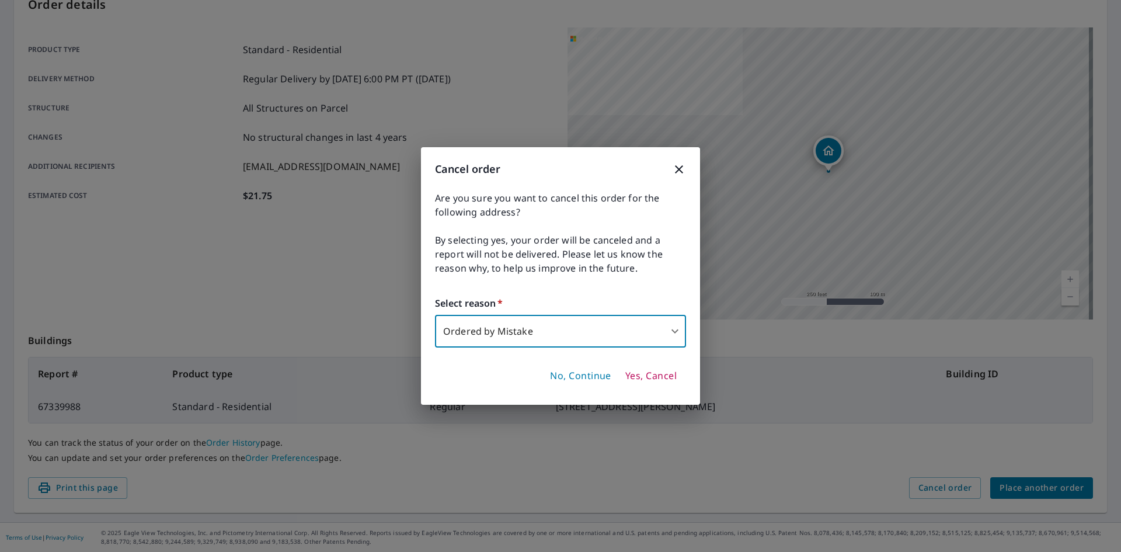
click at [660, 374] on span "Yes, Cancel" at bounding box center [650, 376] width 51 height 13
